Goal: Transaction & Acquisition: Purchase product/service

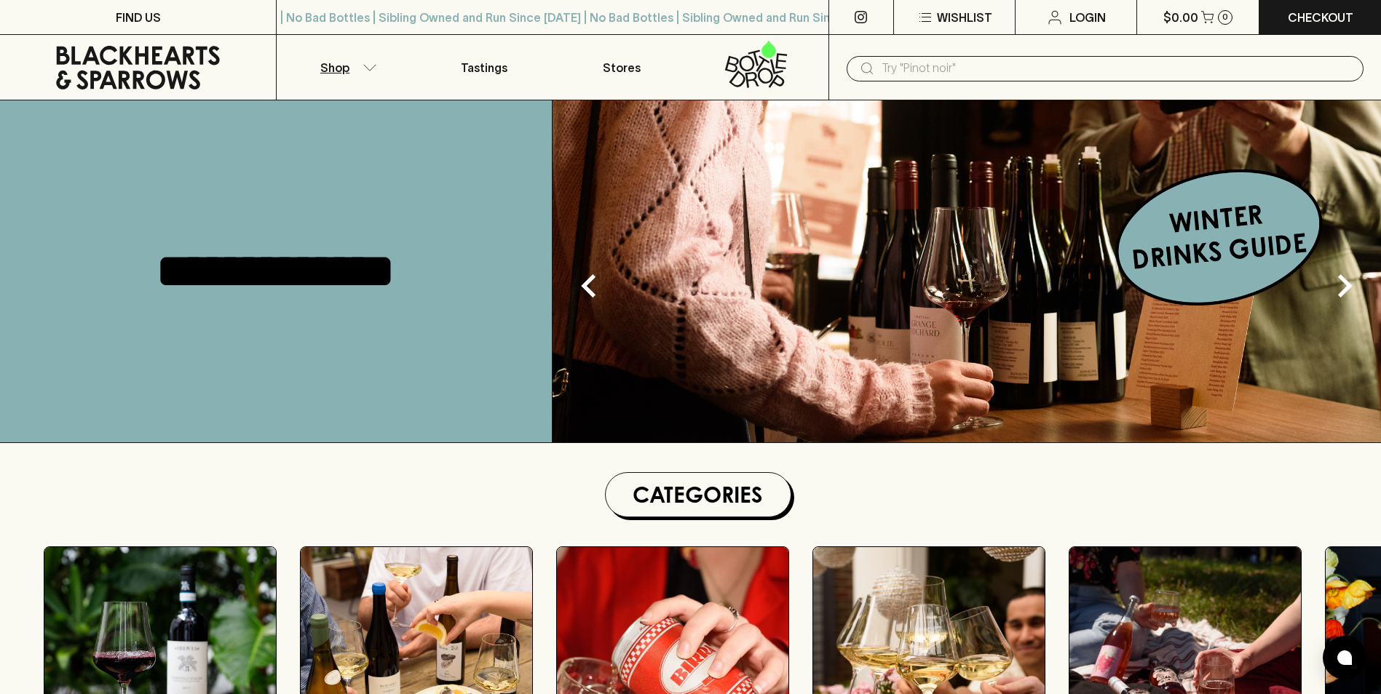
click at [377, 68] on button "Shop" at bounding box center [346, 67] width 138 height 65
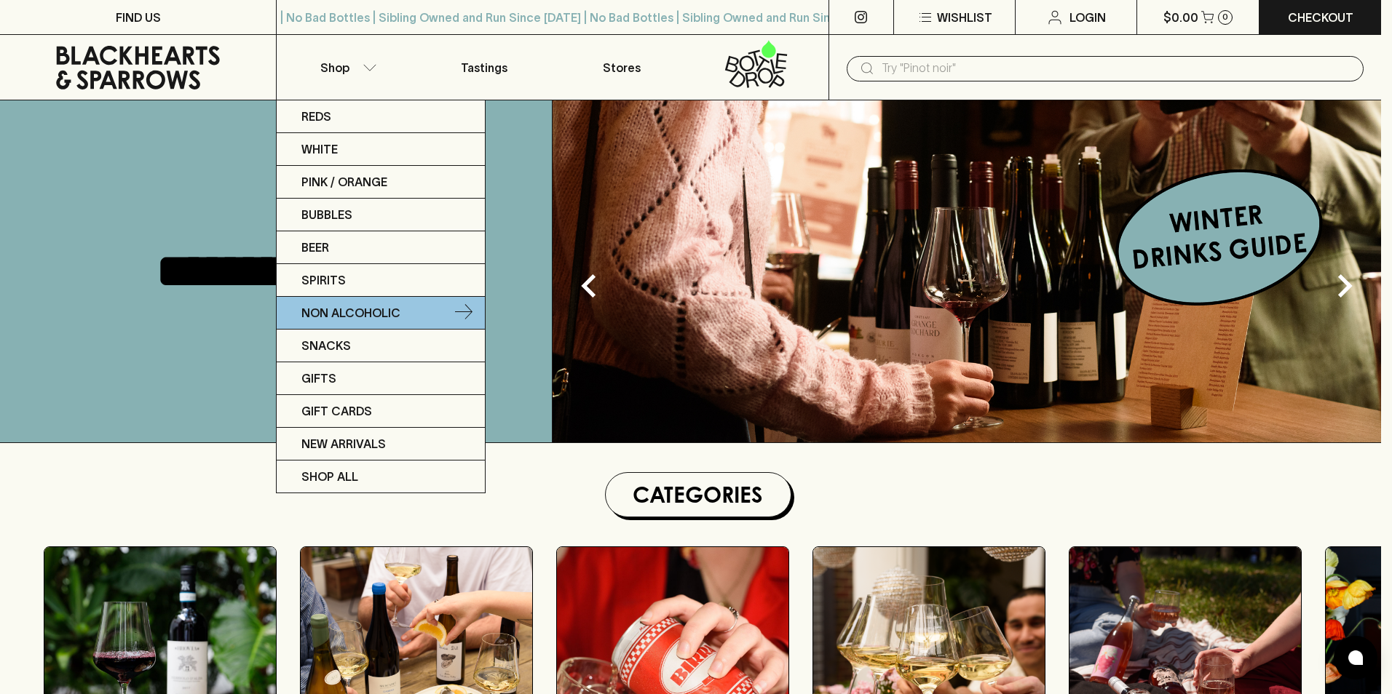
click at [357, 314] on p "Non Alcoholic" at bounding box center [350, 312] width 99 height 17
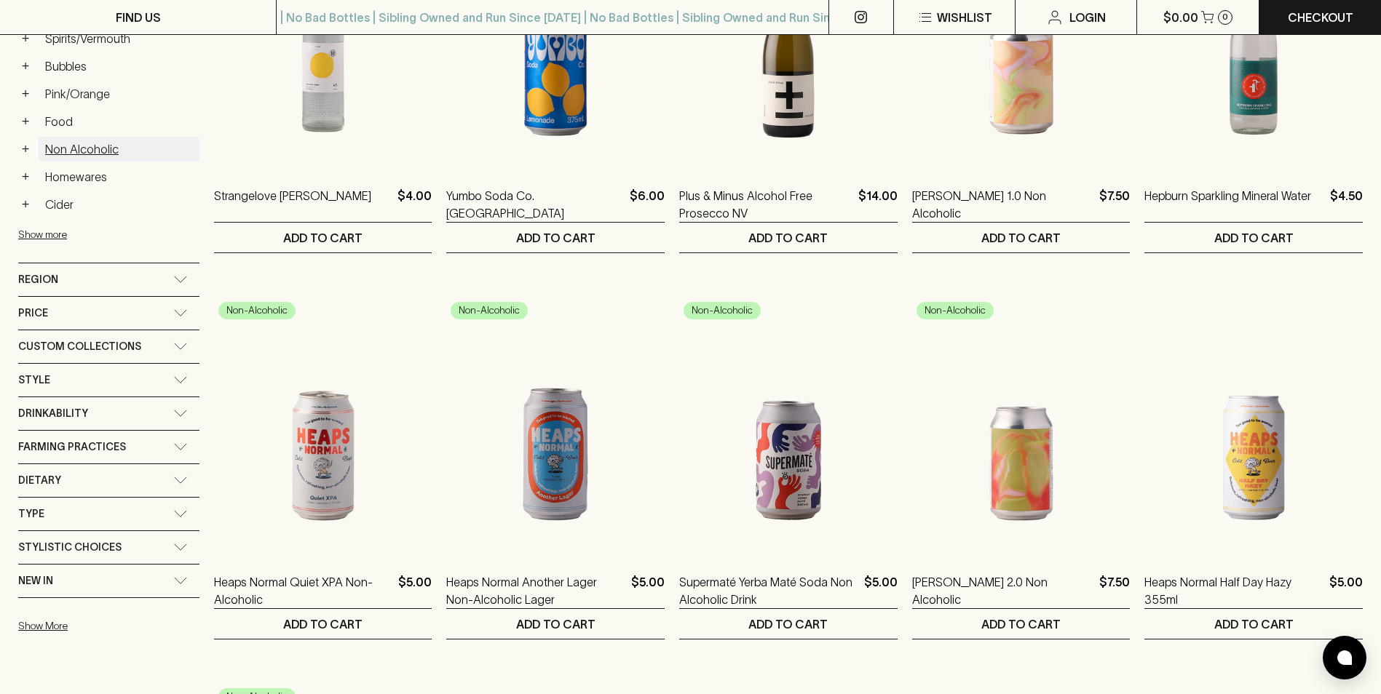
scroll to position [437, 0]
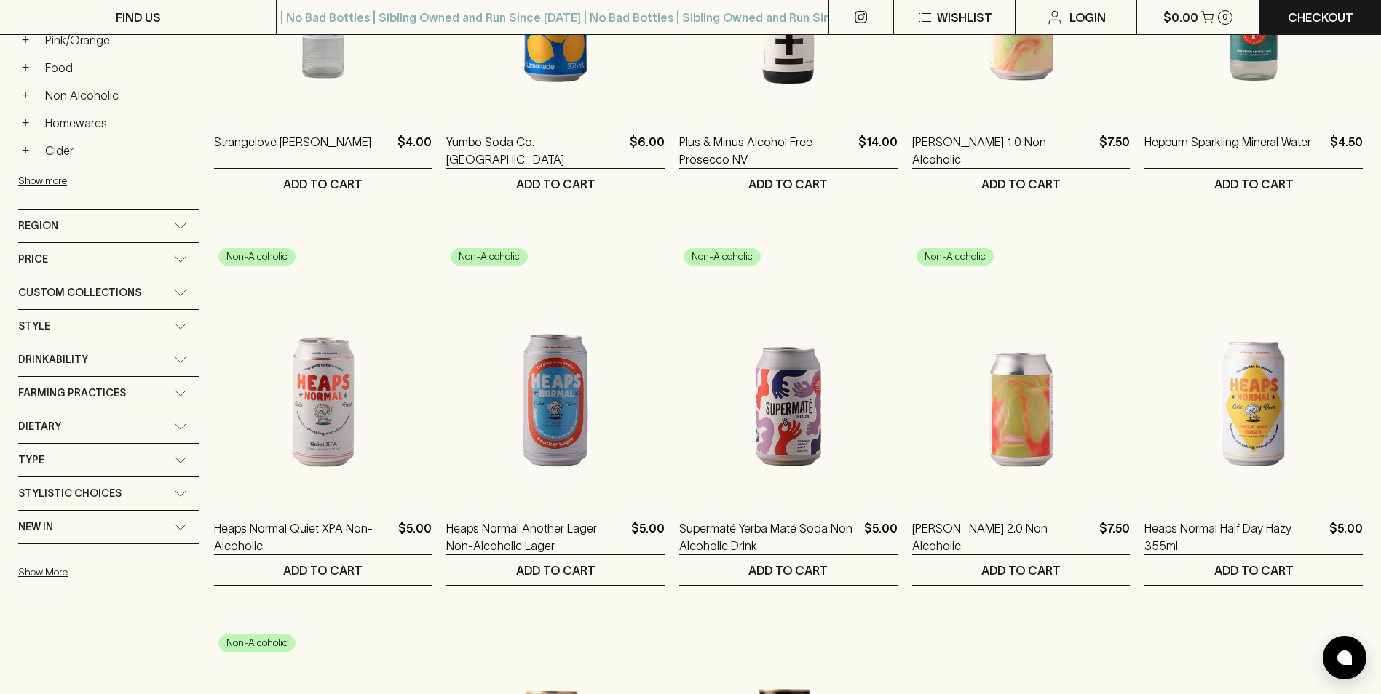
click at [112, 321] on div "Style" at bounding box center [95, 326] width 155 height 18
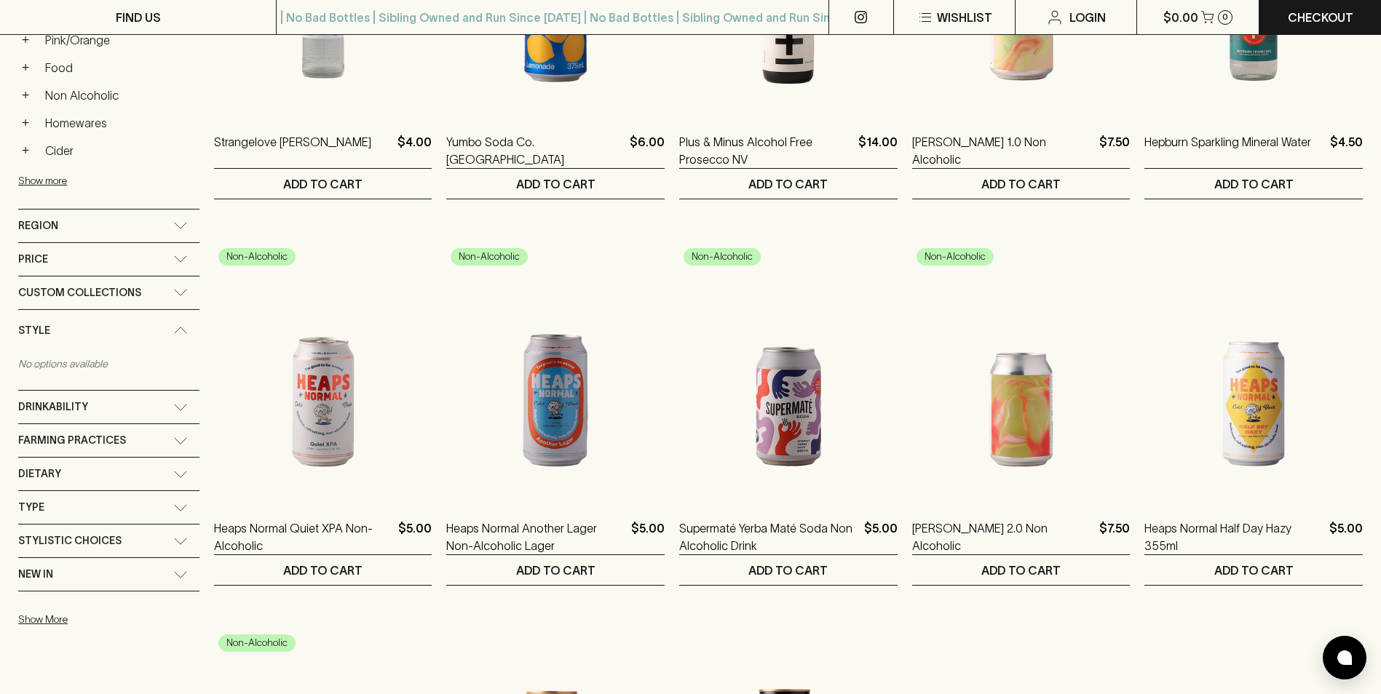
click at [112, 322] on div "Style" at bounding box center [95, 331] width 155 height 18
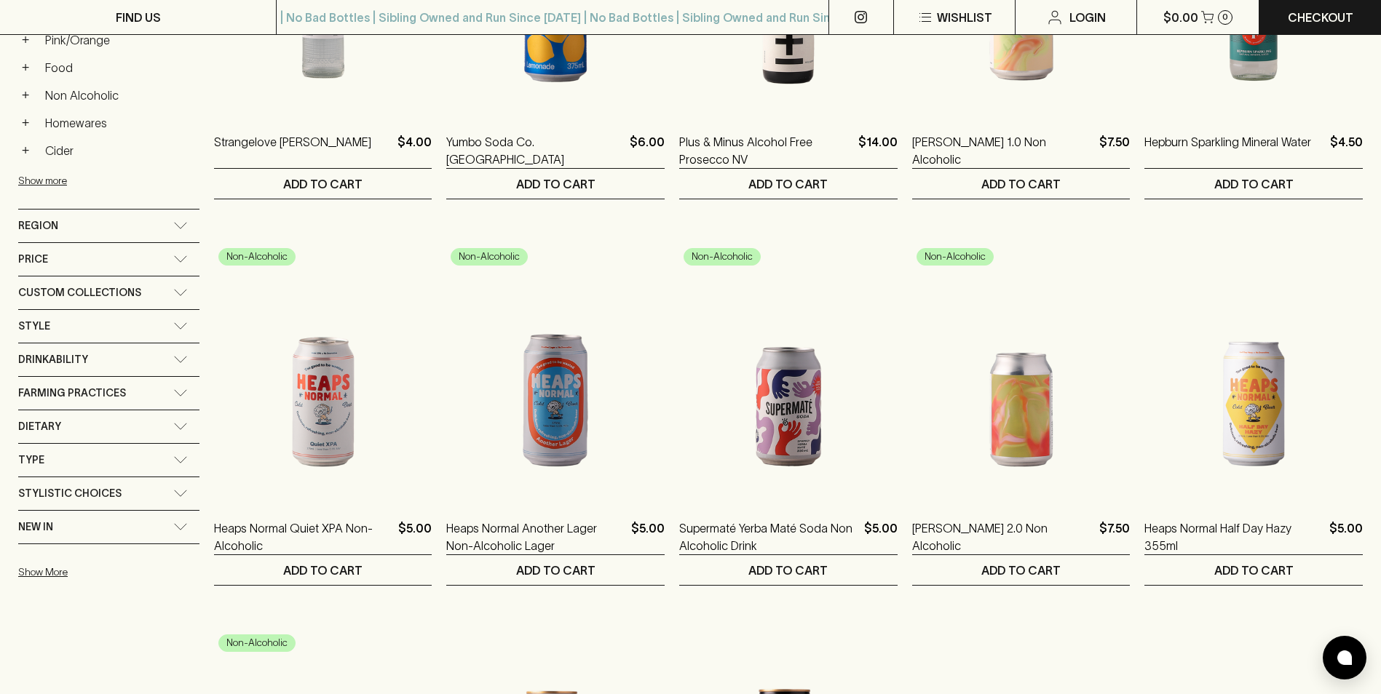
click at [101, 458] on div "Type" at bounding box center [95, 460] width 155 height 18
click at [101, 458] on div "Type" at bounding box center [95, 465] width 155 height 18
click at [101, 519] on div "New In" at bounding box center [95, 527] width 155 height 18
click at [101, 519] on div "New In" at bounding box center [108, 531] width 181 height 41
click at [90, 226] on div "Region" at bounding box center [95, 226] width 155 height 18
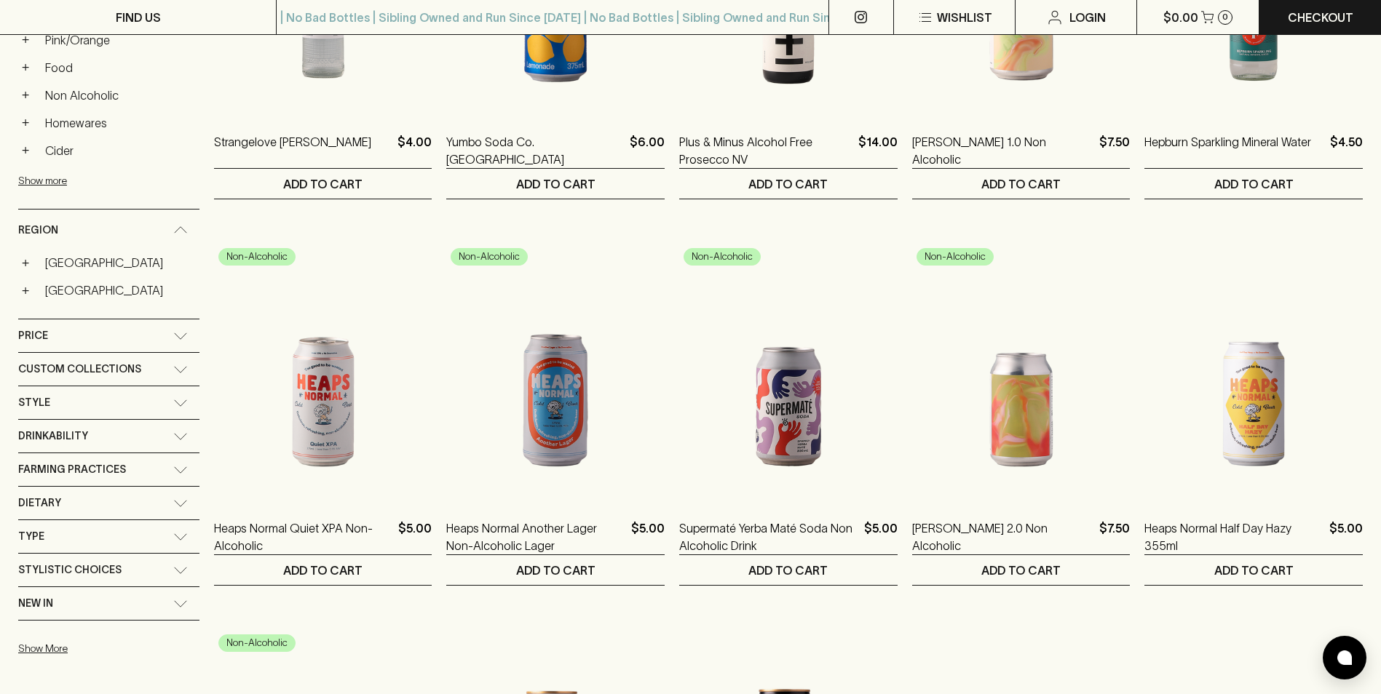
click at [90, 226] on div "Region" at bounding box center [95, 230] width 155 height 18
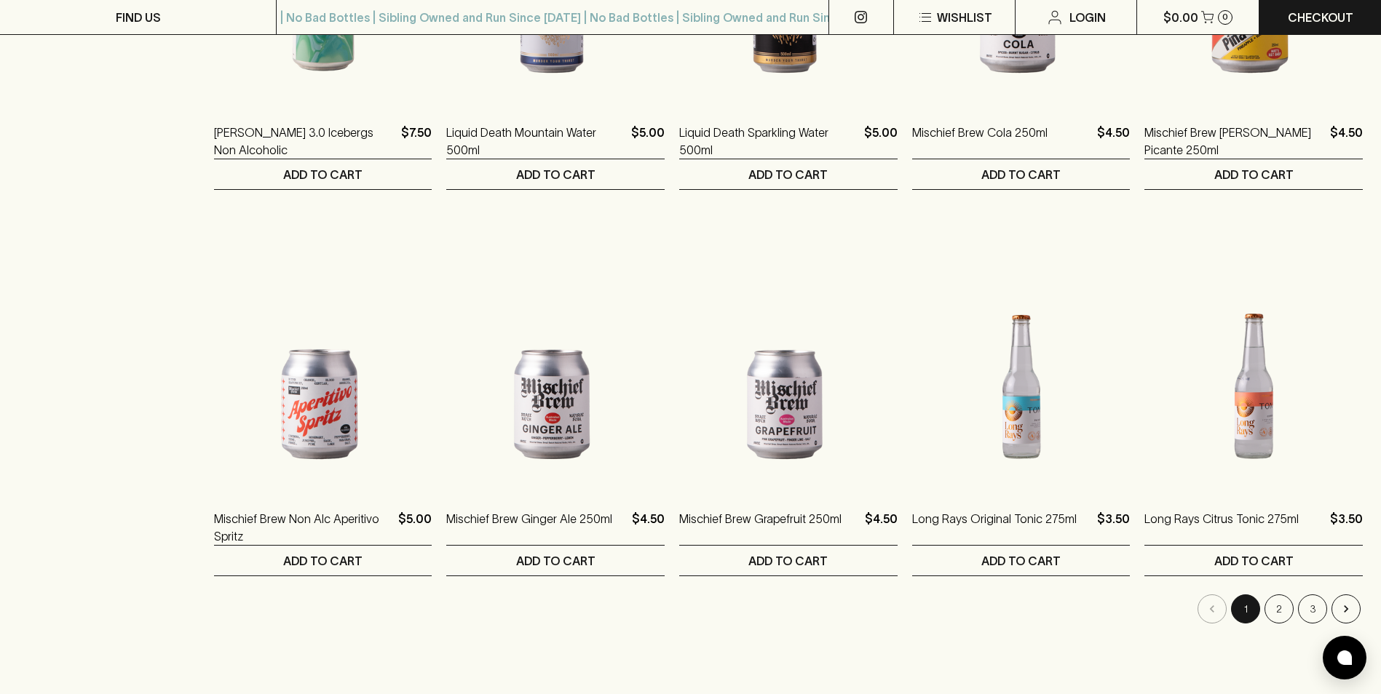
scroll to position [1165, 0]
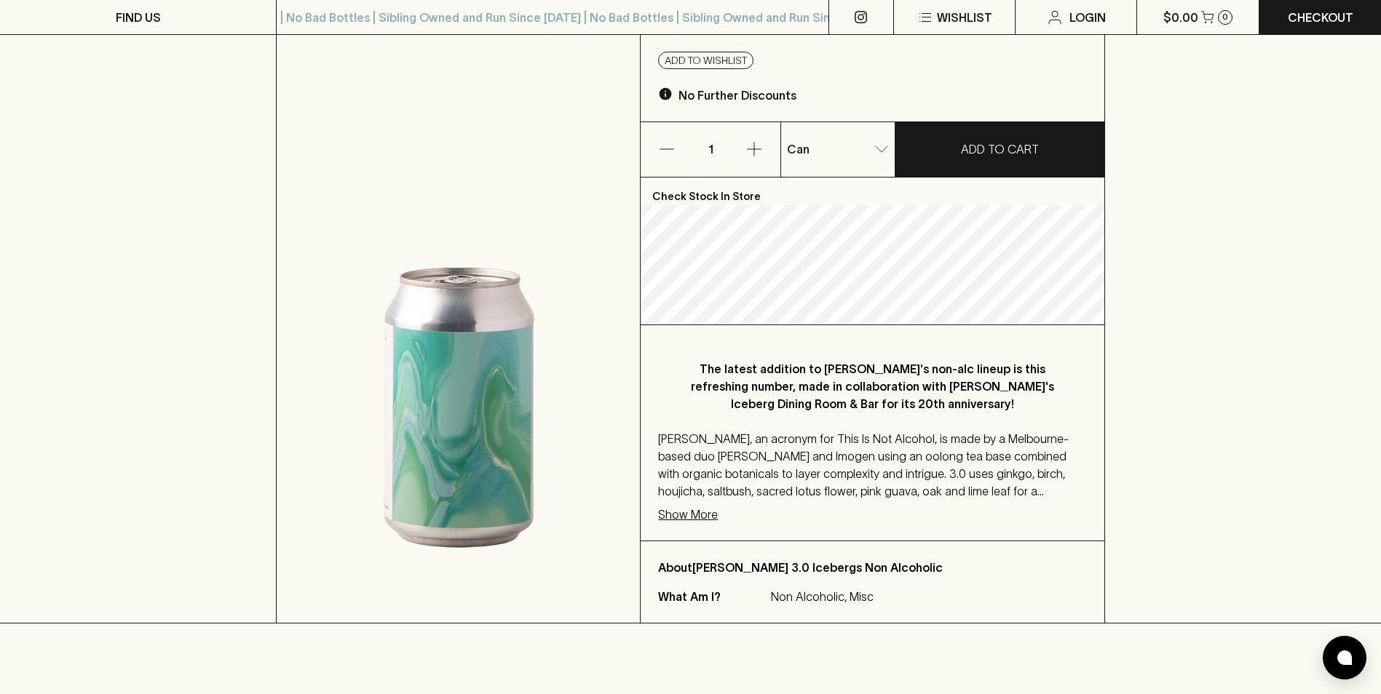
scroll to position [146, 0]
click at [699, 519] on p "Show More" at bounding box center [688, 513] width 60 height 17
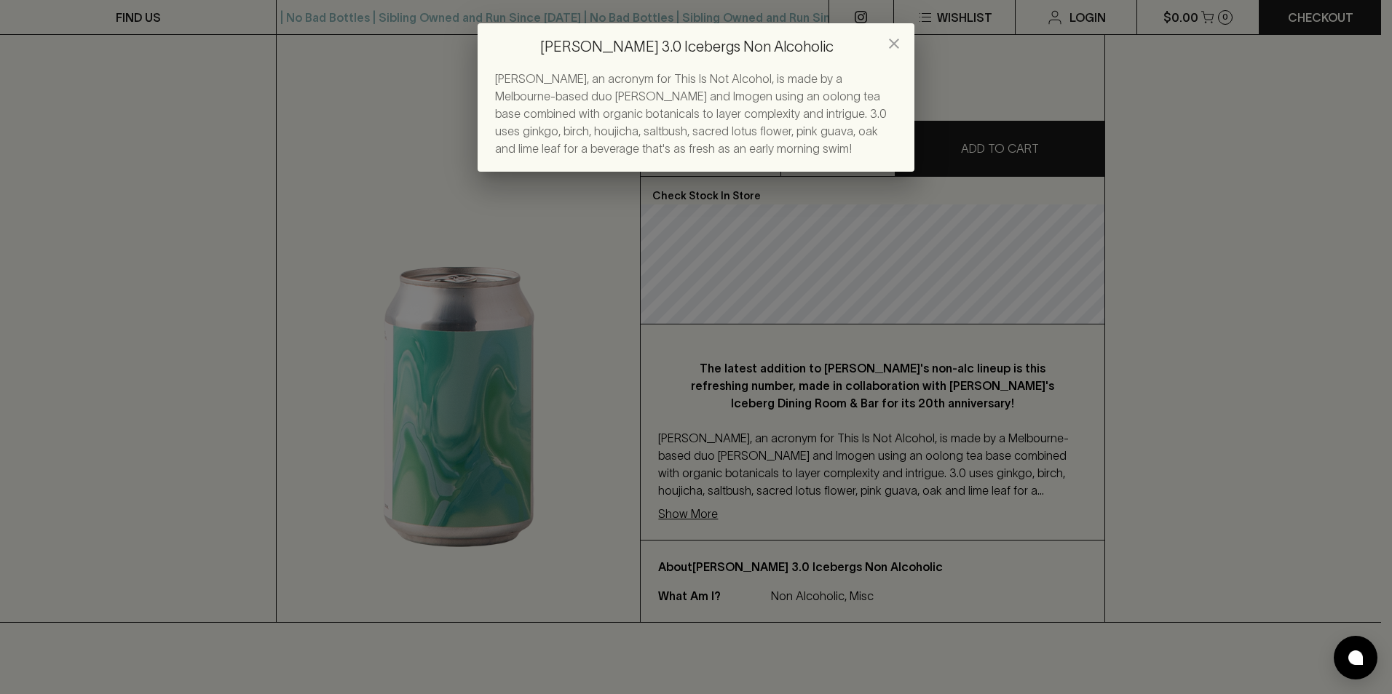
click at [893, 38] on icon "close" at bounding box center [893, 43] width 17 height 17
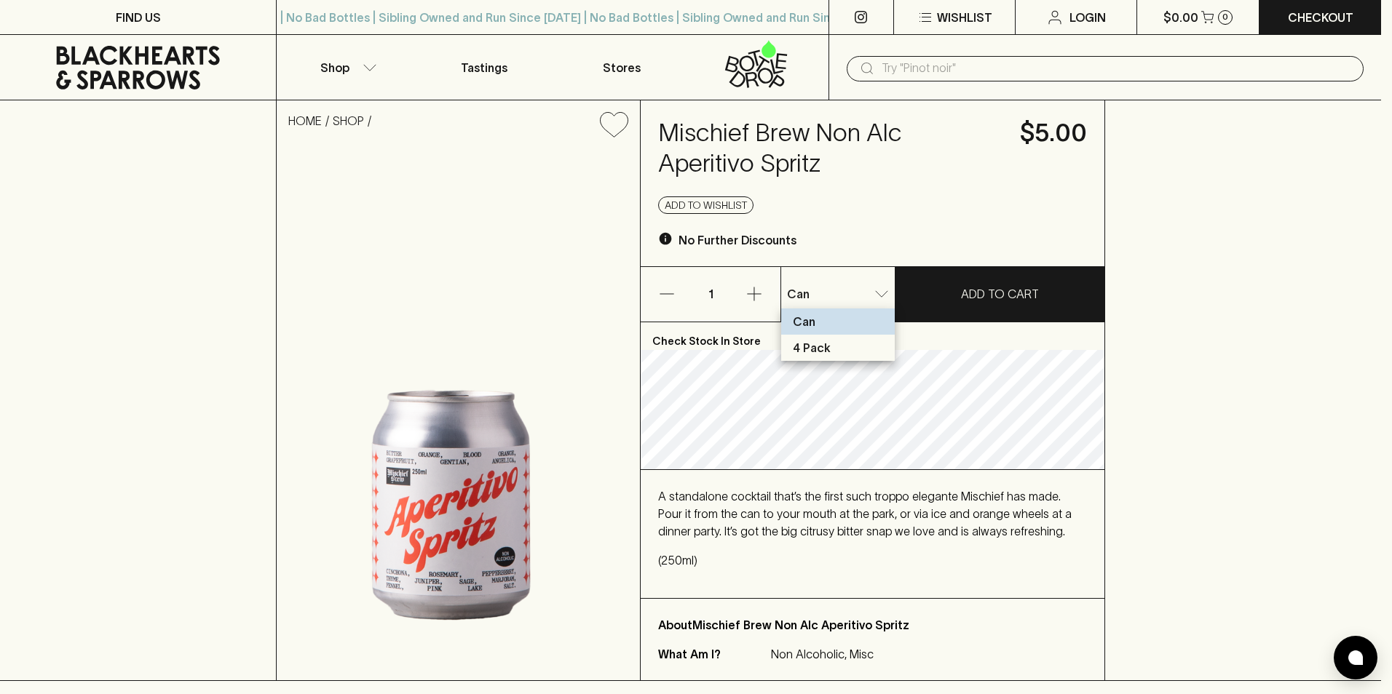
click at [826, 353] on p "4 Pack" at bounding box center [812, 347] width 38 height 17
type input "1"
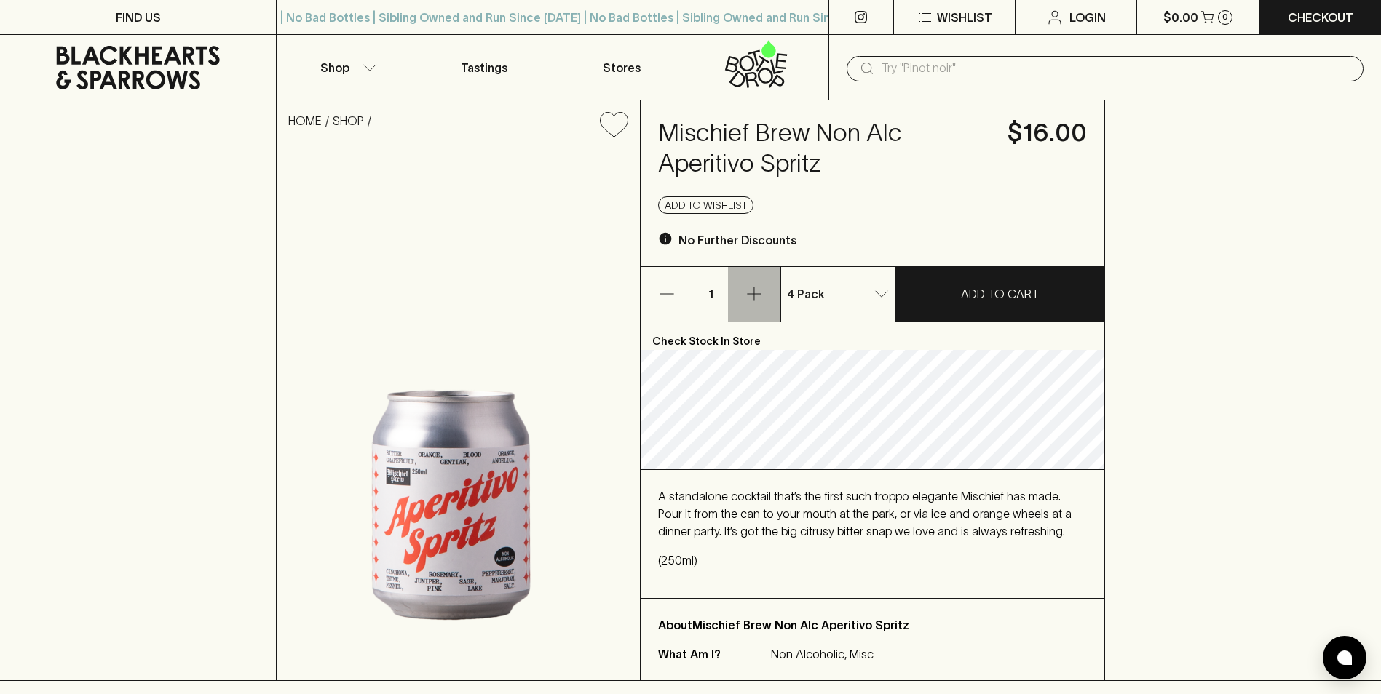
click at [760, 296] on icon "button" at bounding box center [753, 293] width 17 height 17
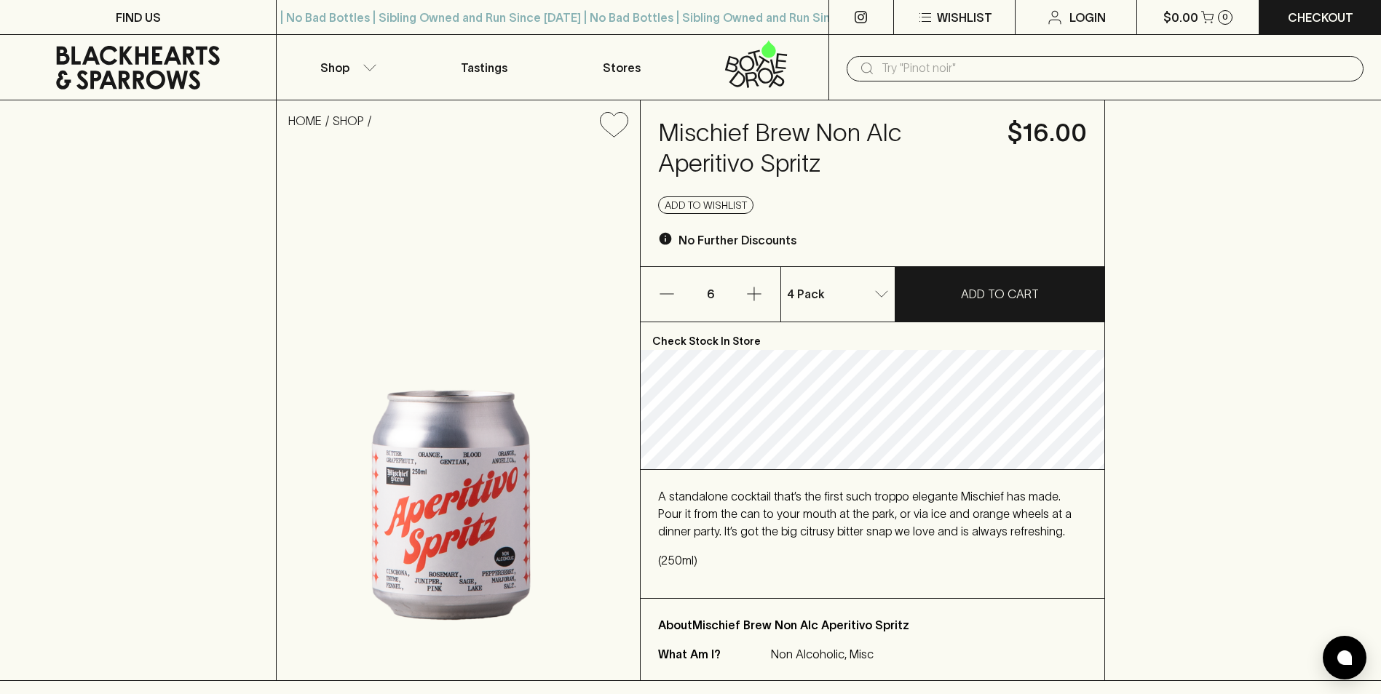
click at [760, 296] on icon "button" at bounding box center [753, 293] width 17 height 17
click at [754, 290] on icon "button" at bounding box center [755, 295] width 14 height 14
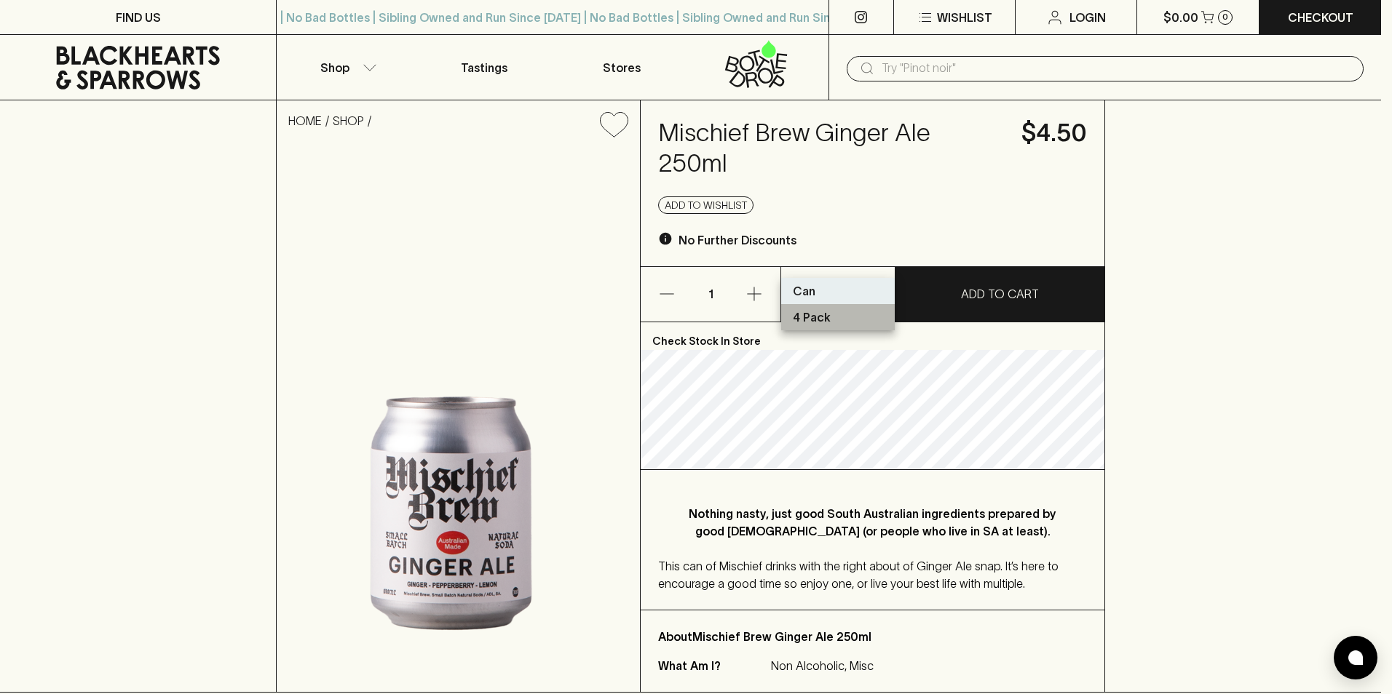
click at [827, 315] on p "4 Pack" at bounding box center [812, 317] width 38 height 17
type input "1"
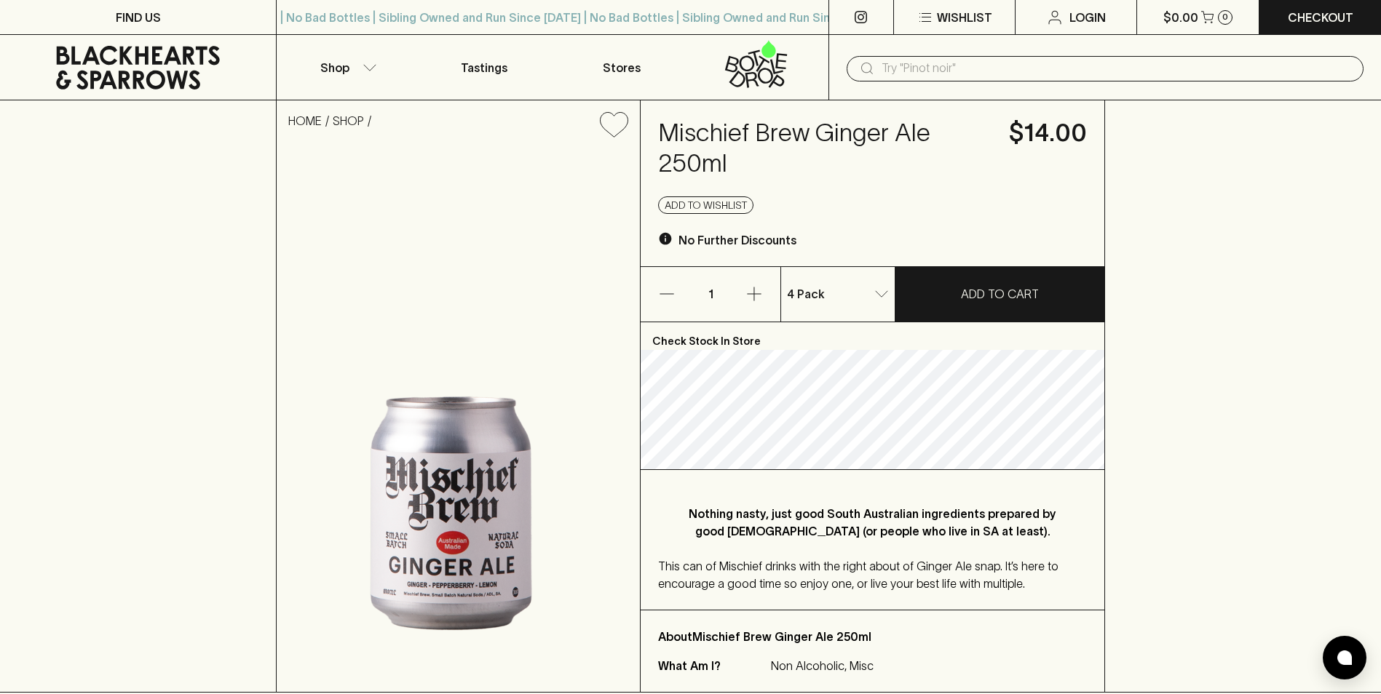
click at [756, 296] on icon "button" at bounding box center [753, 293] width 17 height 17
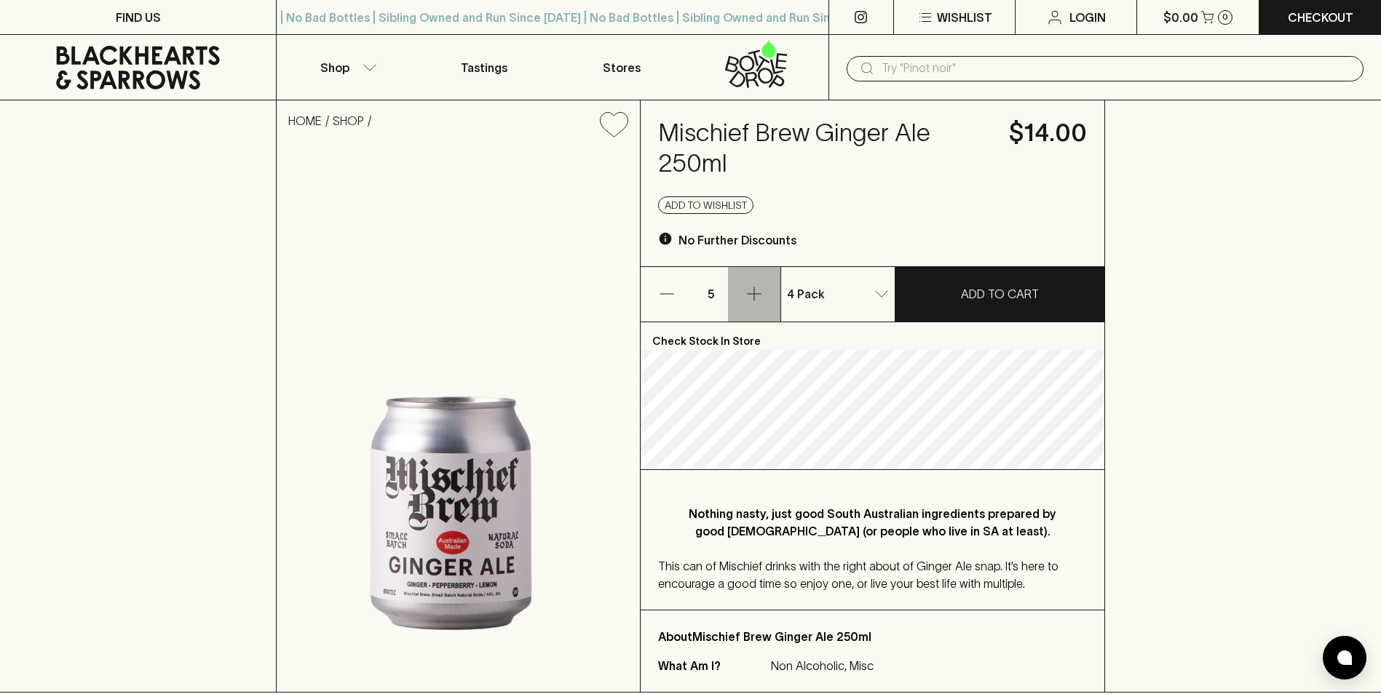
click at [755, 295] on icon "button" at bounding box center [753, 293] width 17 height 17
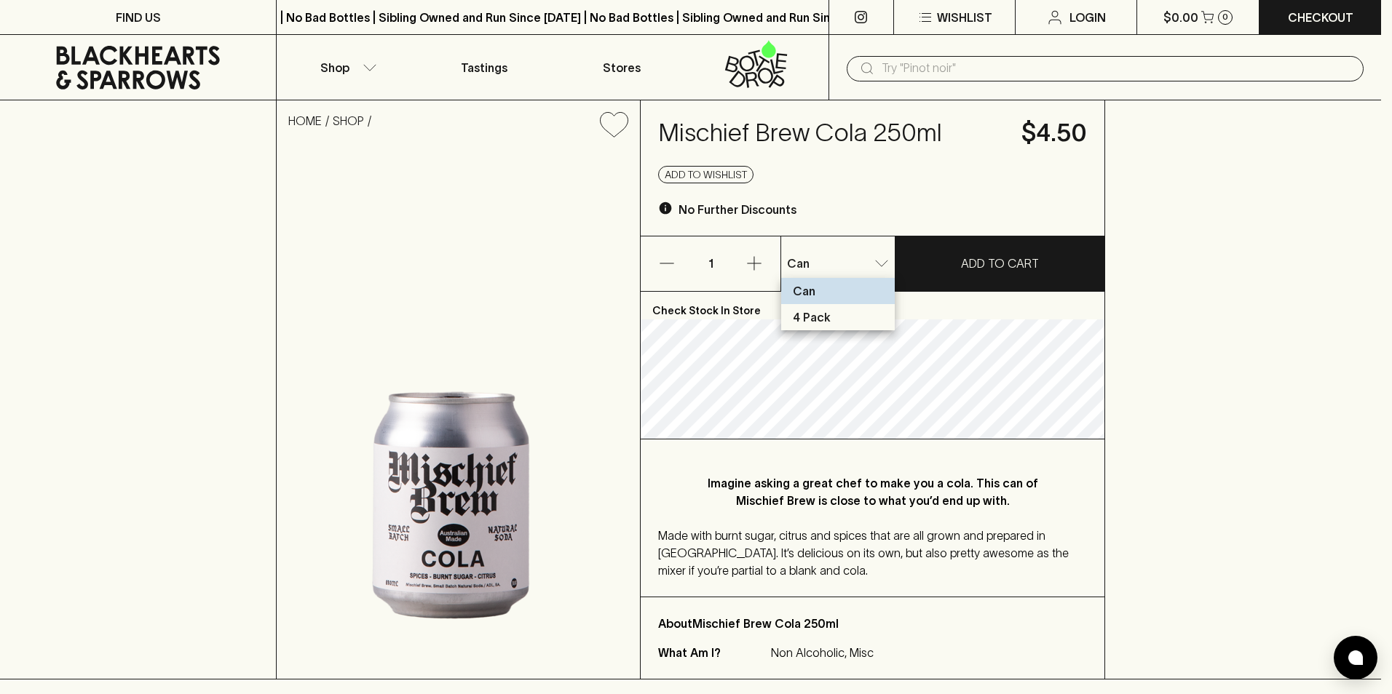
click at [863, 310] on li "4 Pack" at bounding box center [838, 317] width 114 height 26
type input "1"
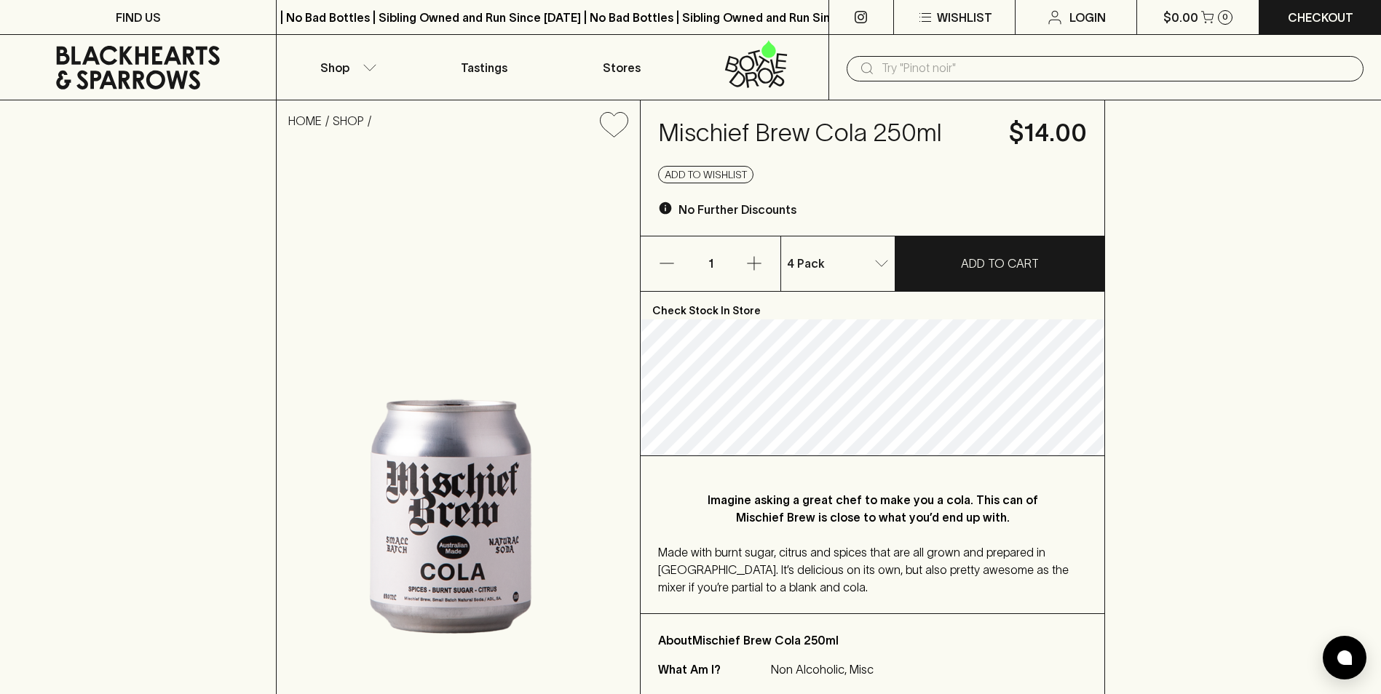
click at [768, 268] on button "button" at bounding box center [754, 264] width 52 height 55
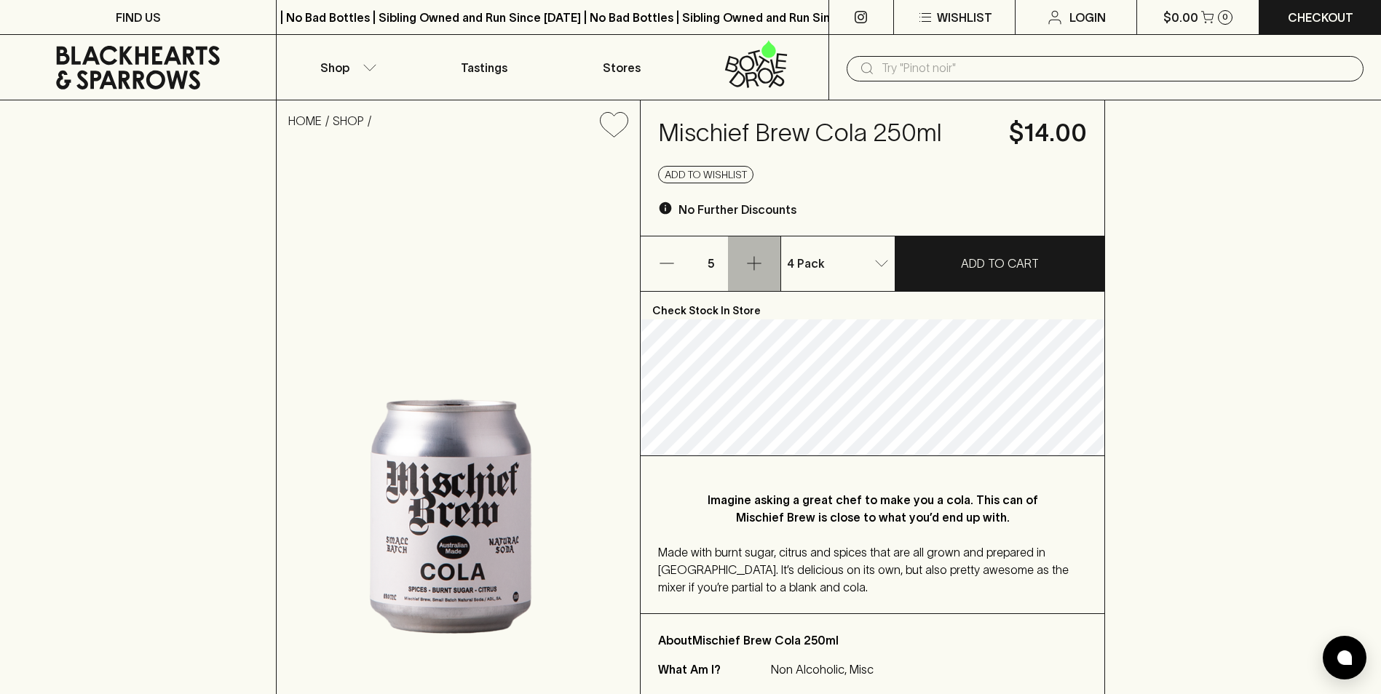
click at [768, 268] on button "button" at bounding box center [754, 264] width 52 height 55
click at [754, 261] on icon "button" at bounding box center [755, 264] width 14 height 14
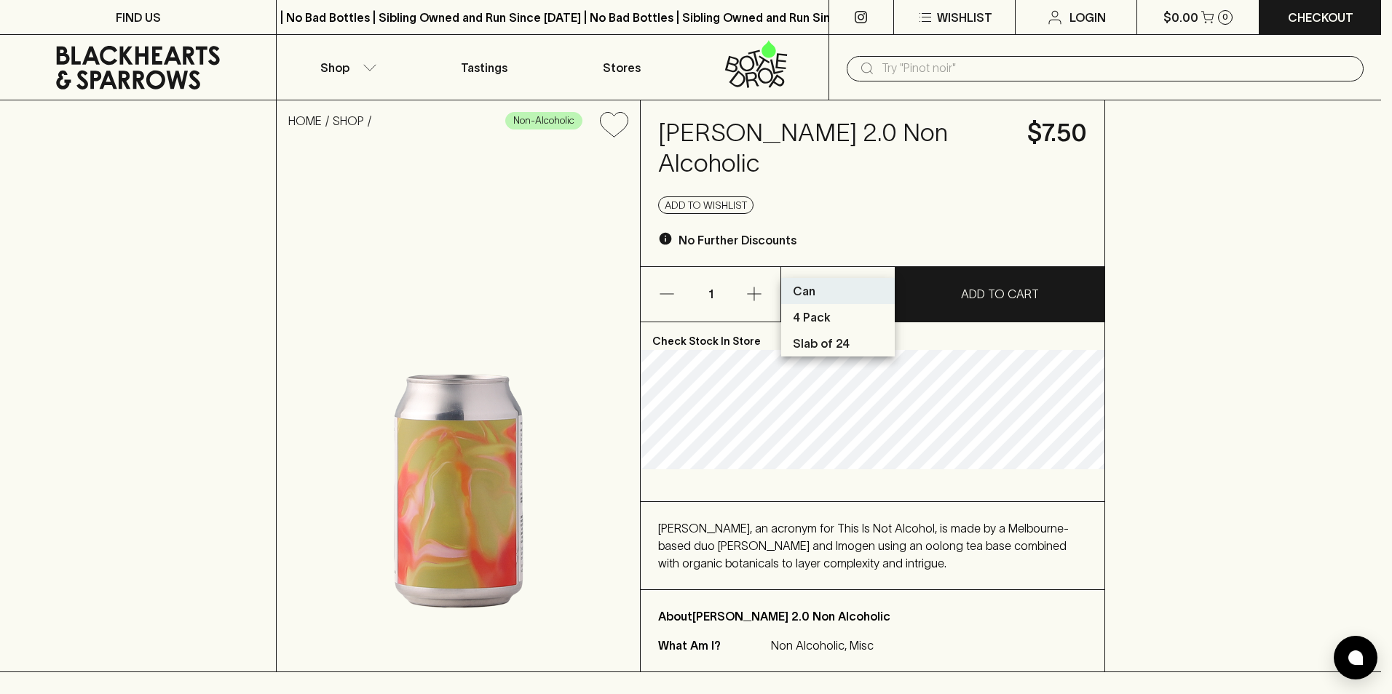
click at [861, 181] on div at bounding box center [696, 347] width 1392 height 694
